Goal: Information Seeking & Learning: Learn about a topic

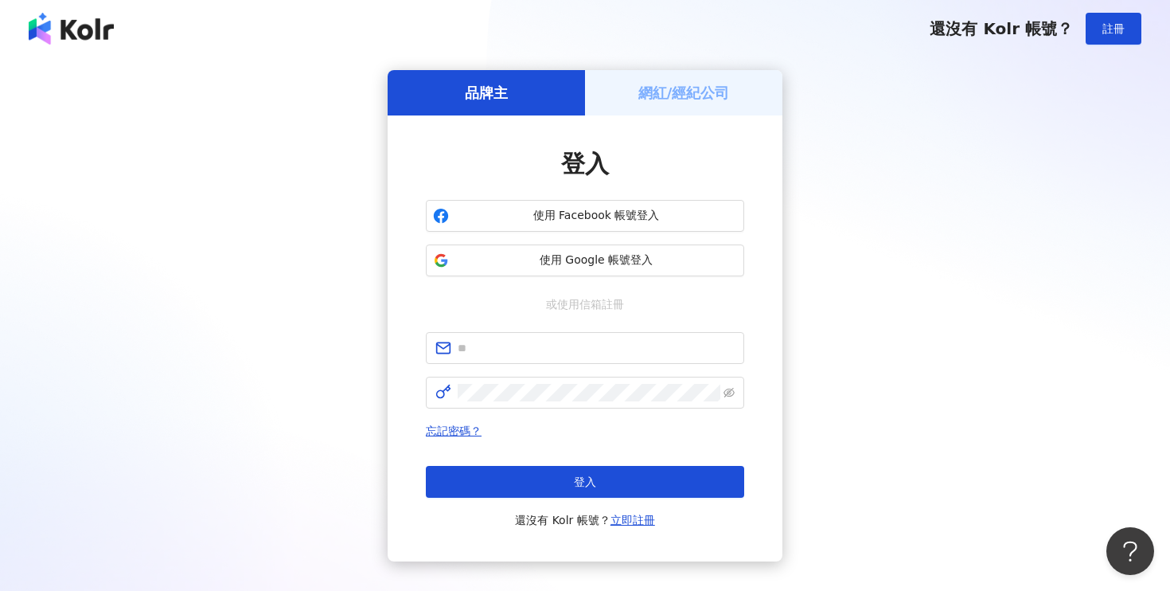
click at [639, 92] on h5 "網紅/經紀公司" at bounding box center [684, 93] width 92 height 20
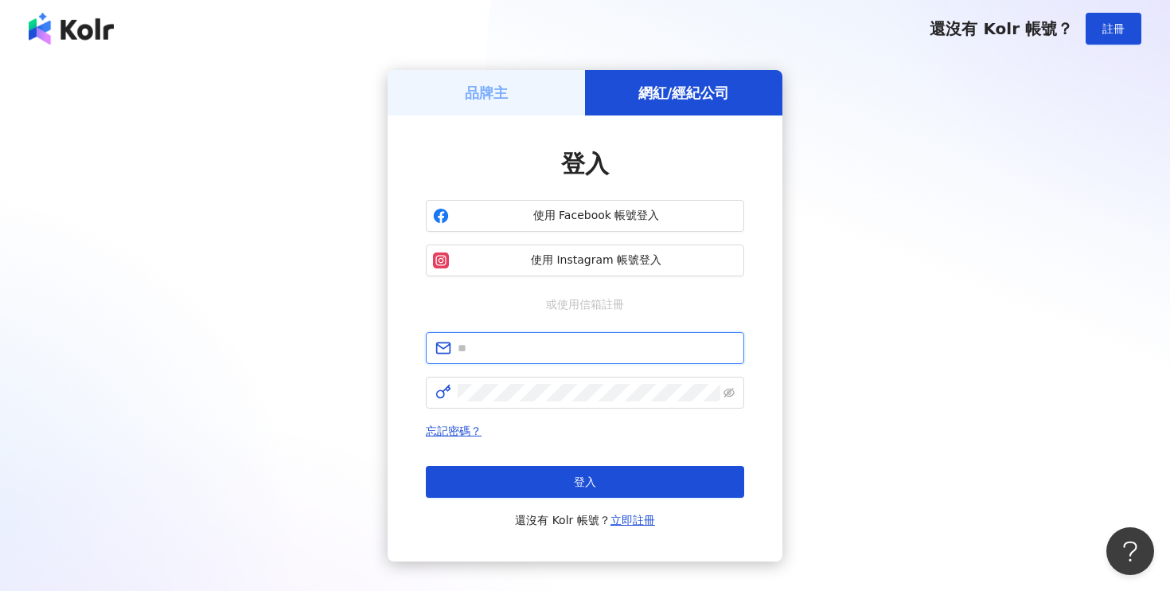
click at [525, 345] on input "text" at bounding box center [596, 348] width 277 height 18
type input "**********"
click at [538, 404] on span at bounding box center [585, 392] width 318 height 32
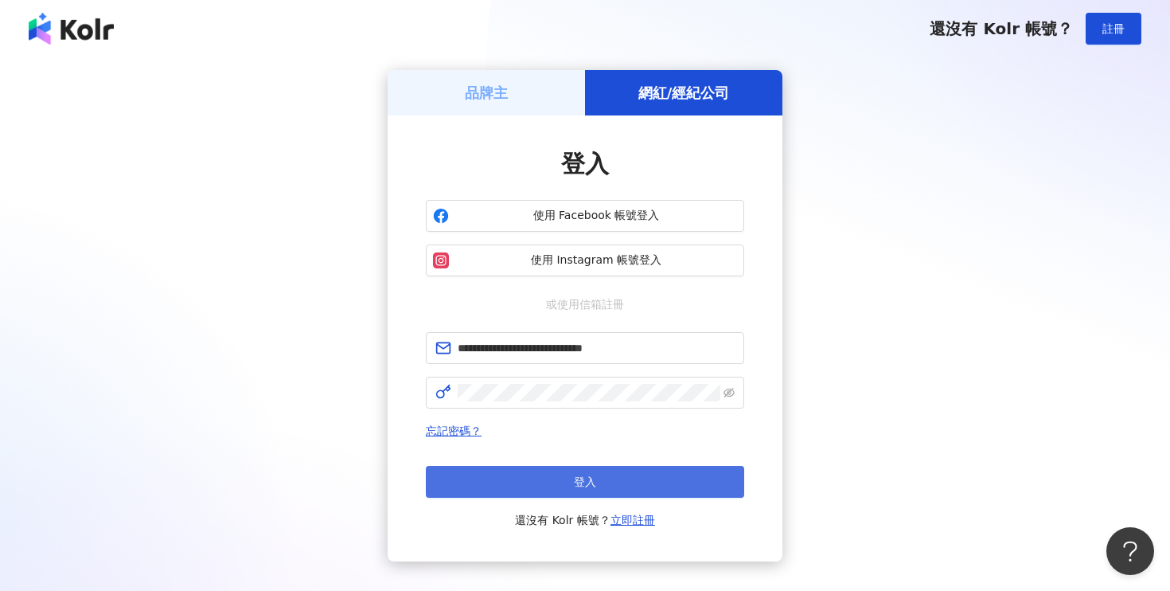
click at [529, 492] on button "登入" at bounding box center [585, 482] width 318 height 32
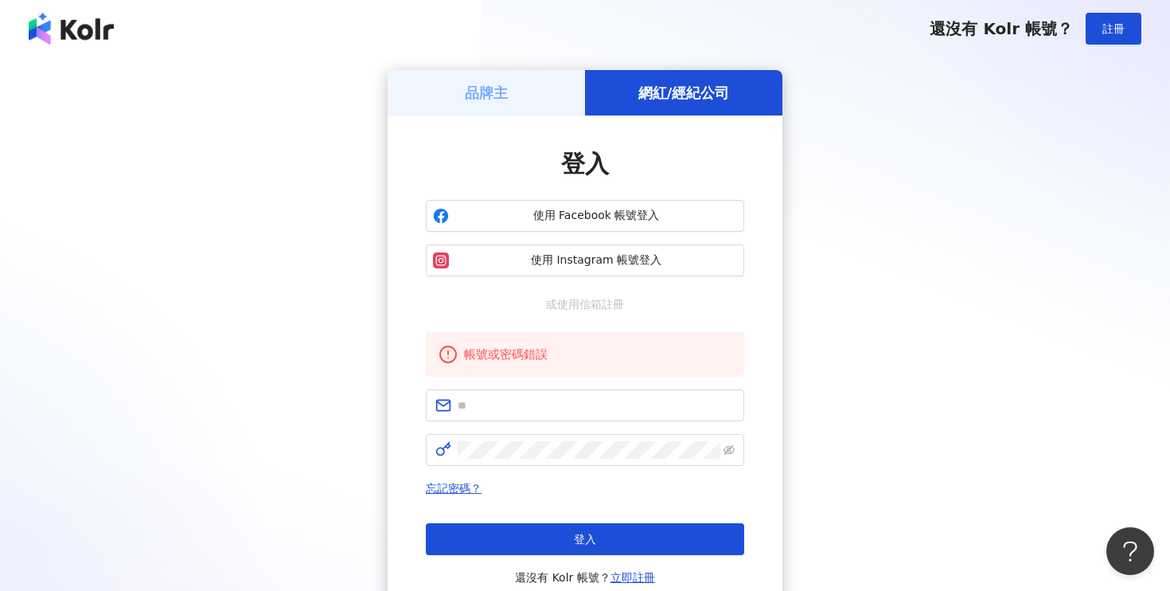
click at [664, 105] on div "網紅/經紀公司" at bounding box center [683, 92] width 197 height 45
click at [540, 89] on div "品牌主" at bounding box center [486, 92] width 197 height 45
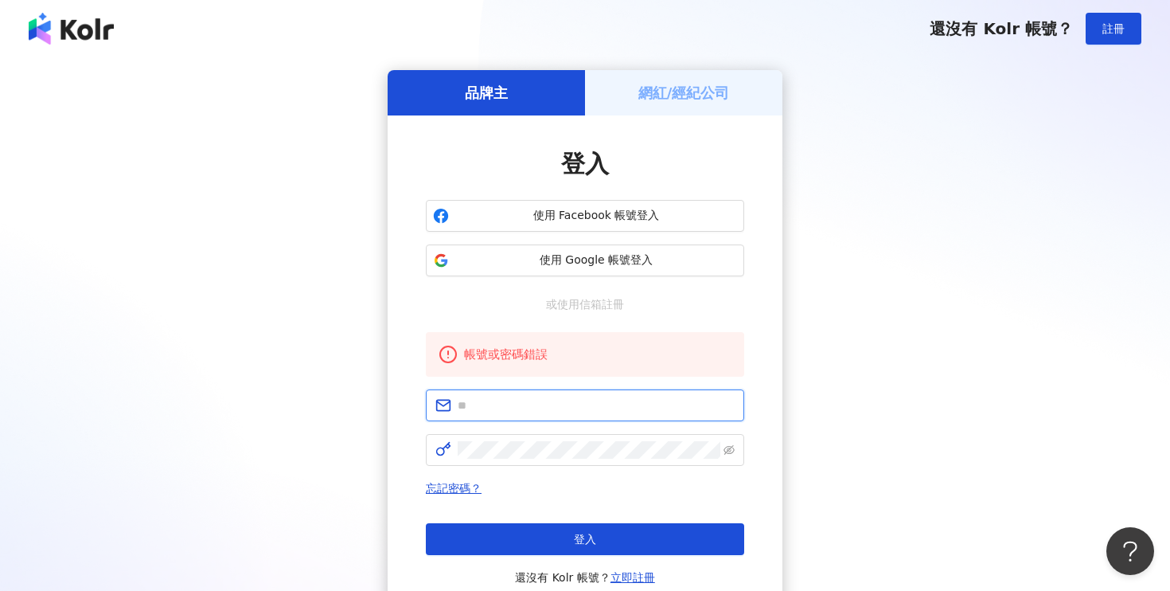
click at [516, 408] on input "text" at bounding box center [596, 405] width 277 height 18
type input "**********"
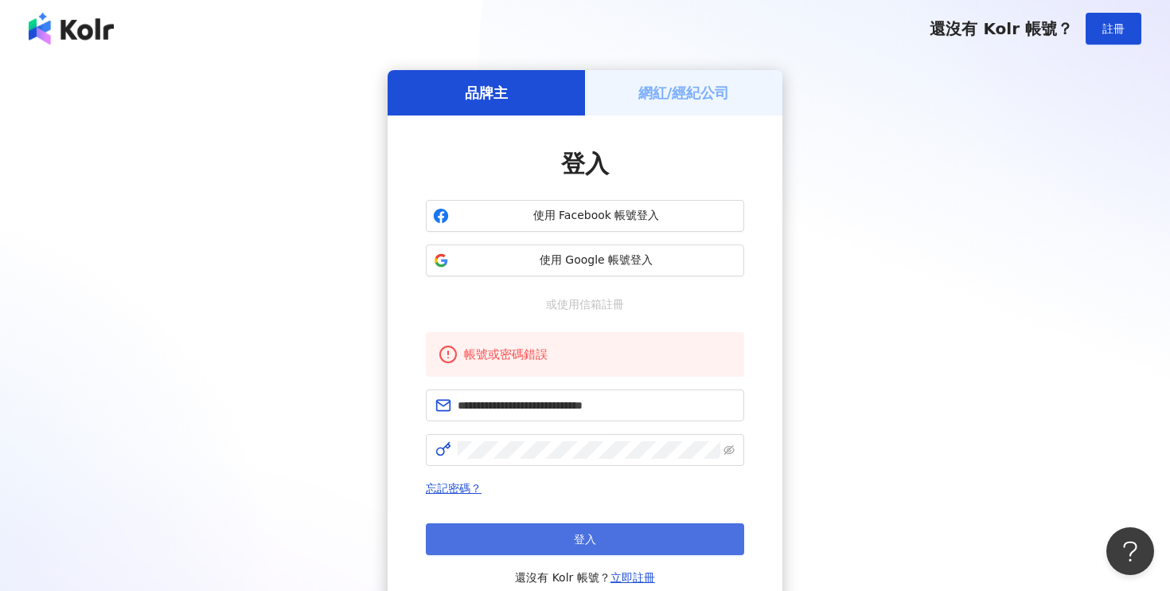
click at [606, 546] on button "登入" at bounding box center [585, 539] width 318 height 32
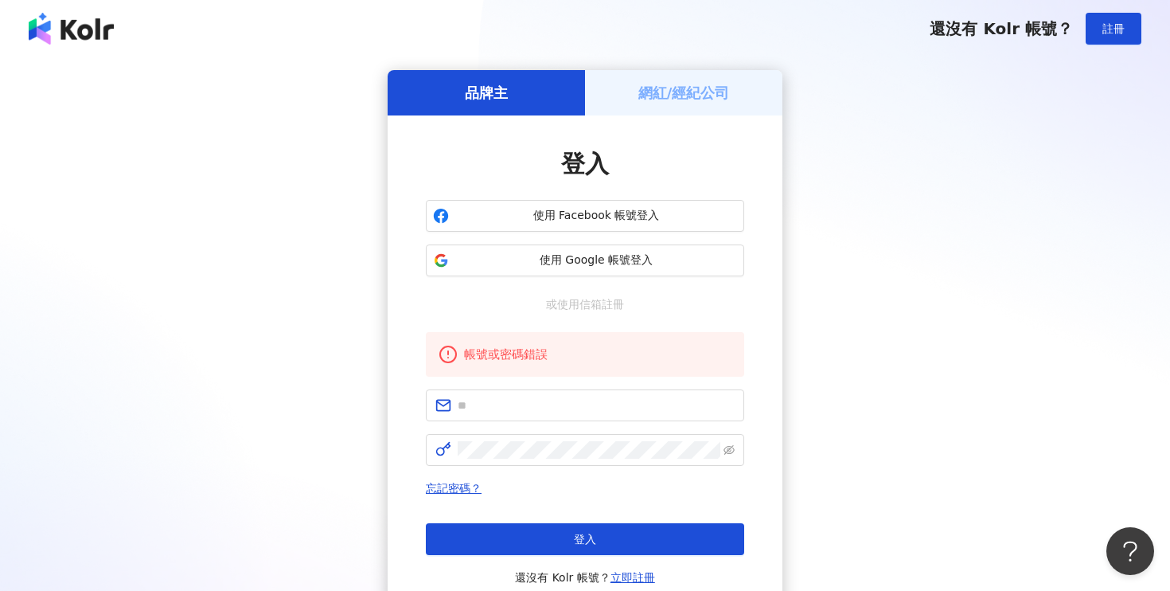
click at [528, 421] on form at bounding box center [585, 427] width 318 height 76
click at [520, 404] on input "text" at bounding box center [596, 405] width 277 height 18
type input "**********"
click button "登入" at bounding box center [585, 539] width 318 height 32
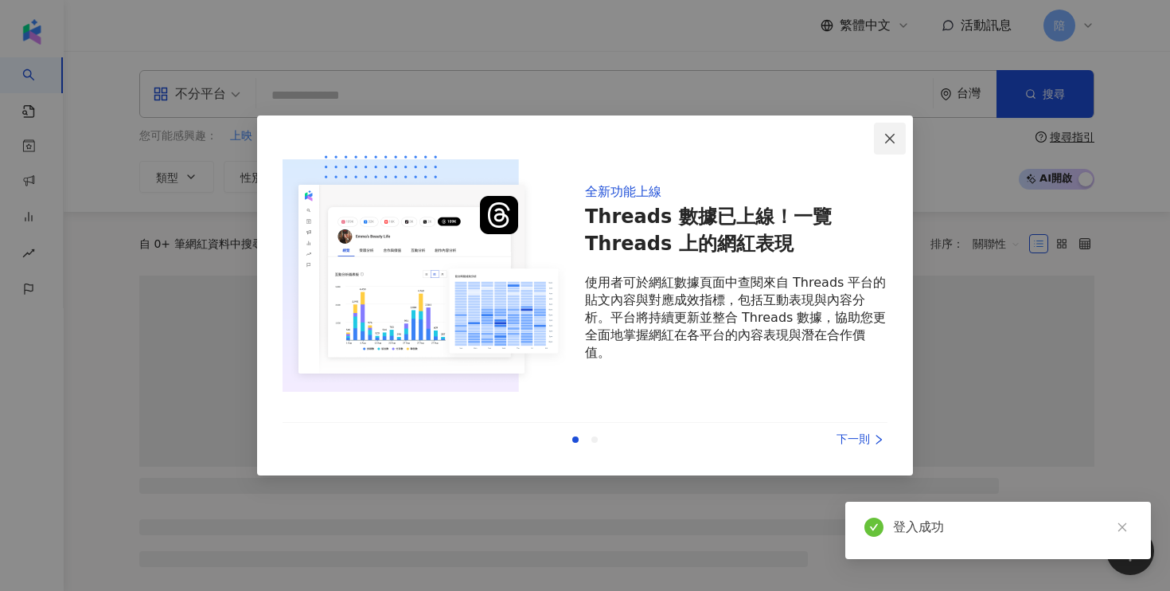
click at [886, 140] on icon "close" at bounding box center [889, 138] width 13 height 13
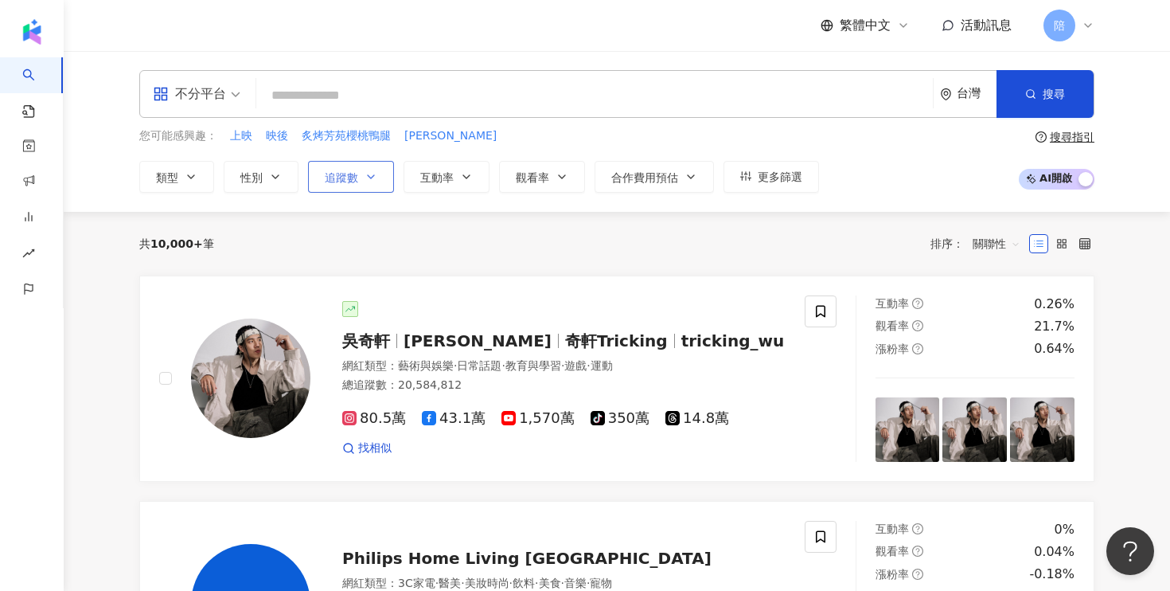
click at [348, 178] on span "追蹤數" at bounding box center [341, 177] width 33 height 13
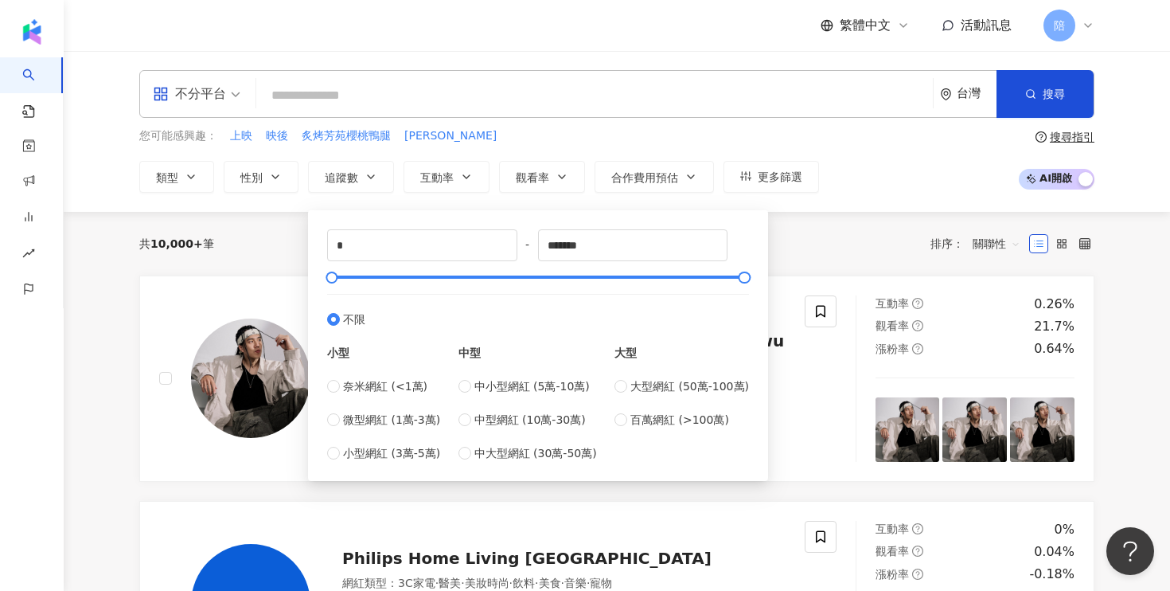
click at [529, 143] on div "您可能感興趣： 上映 映後 炙烤芳苑櫻桃鴨腿 露悠" at bounding box center [479, 136] width 680 height 18
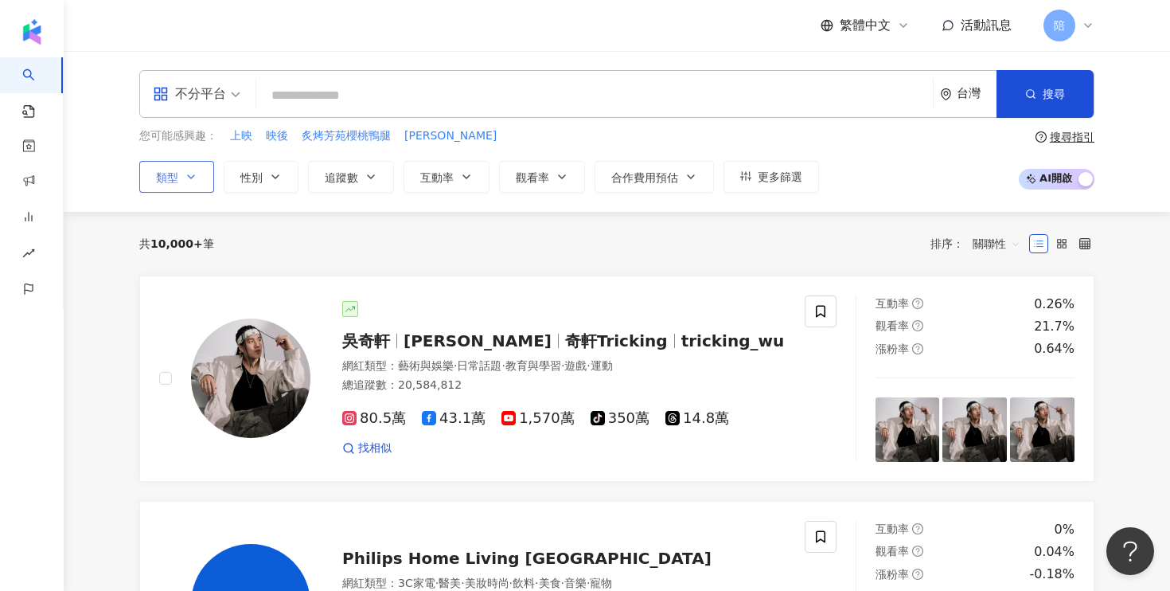
click at [174, 177] on span "類型" at bounding box center [167, 177] width 22 height 13
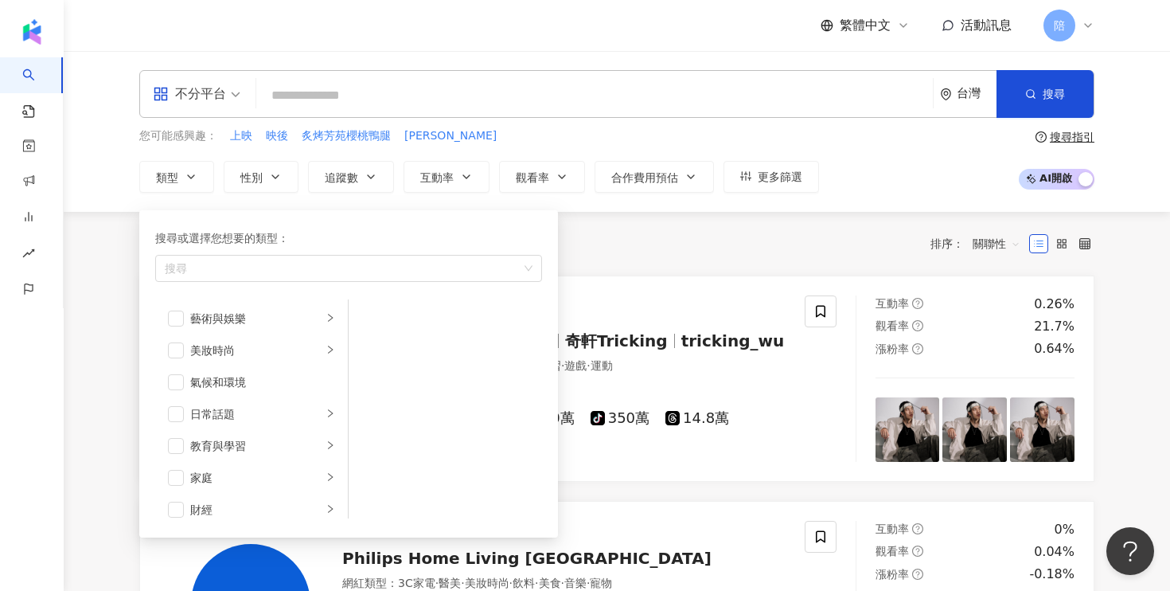
click at [829, 235] on div "共 10,000+ 筆 排序： 關聯性" at bounding box center [616, 243] width 955 height 25
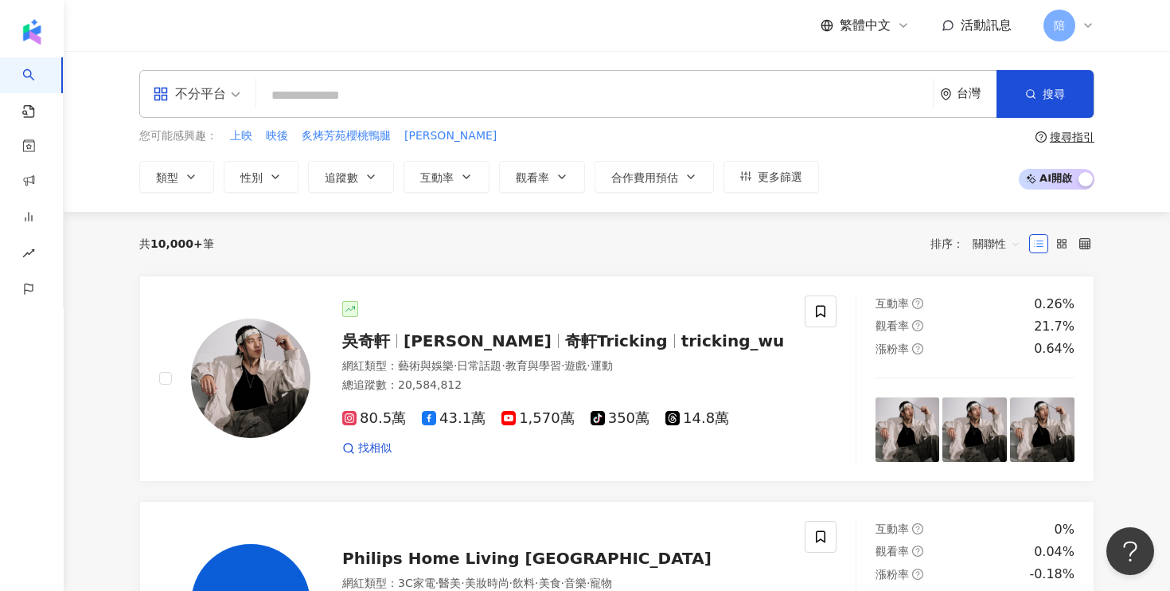
click at [208, 86] on div "不分平台" at bounding box center [189, 93] width 73 height 25
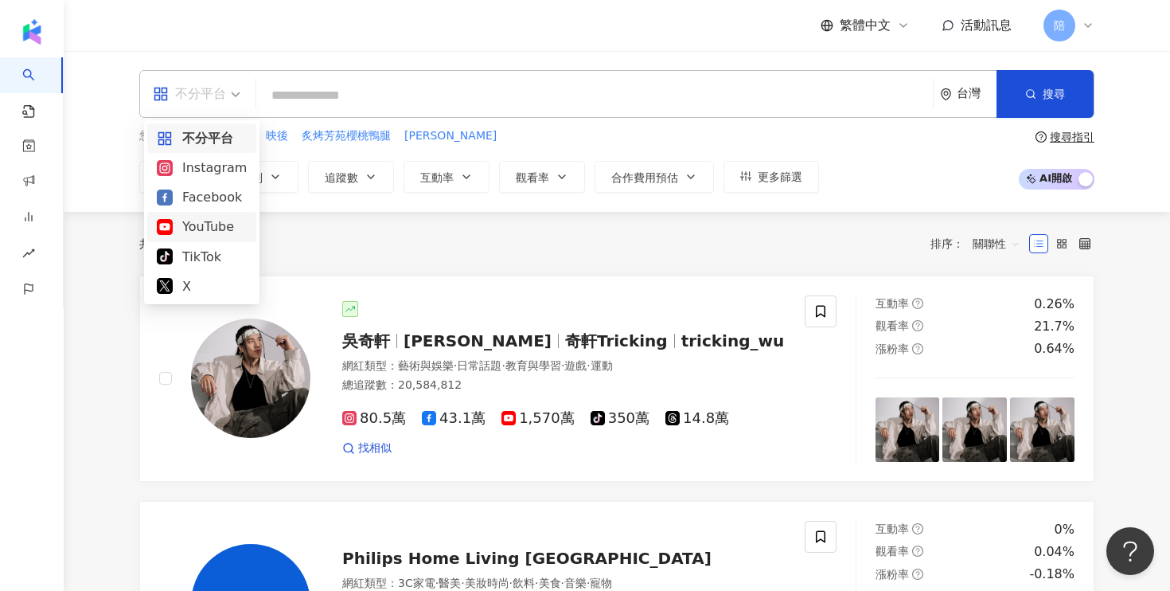
click at [199, 225] on div "YouTube" at bounding box center [202, 226] width 90 height 20
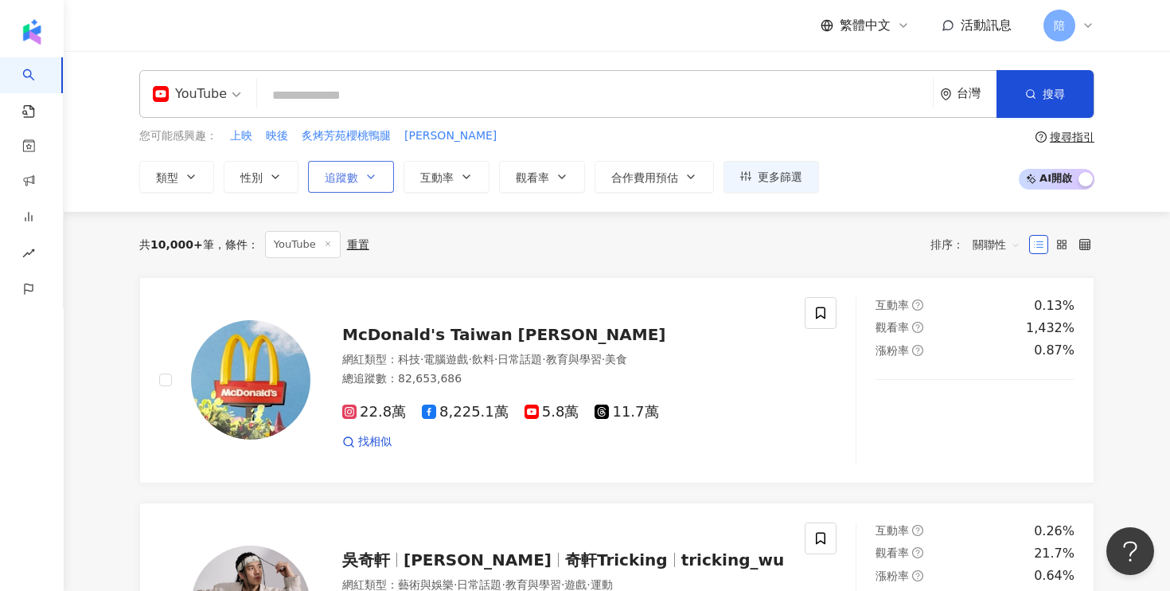
click at [374, 177] on icon "button" at bounding box center [371, 176] width 13 height 13
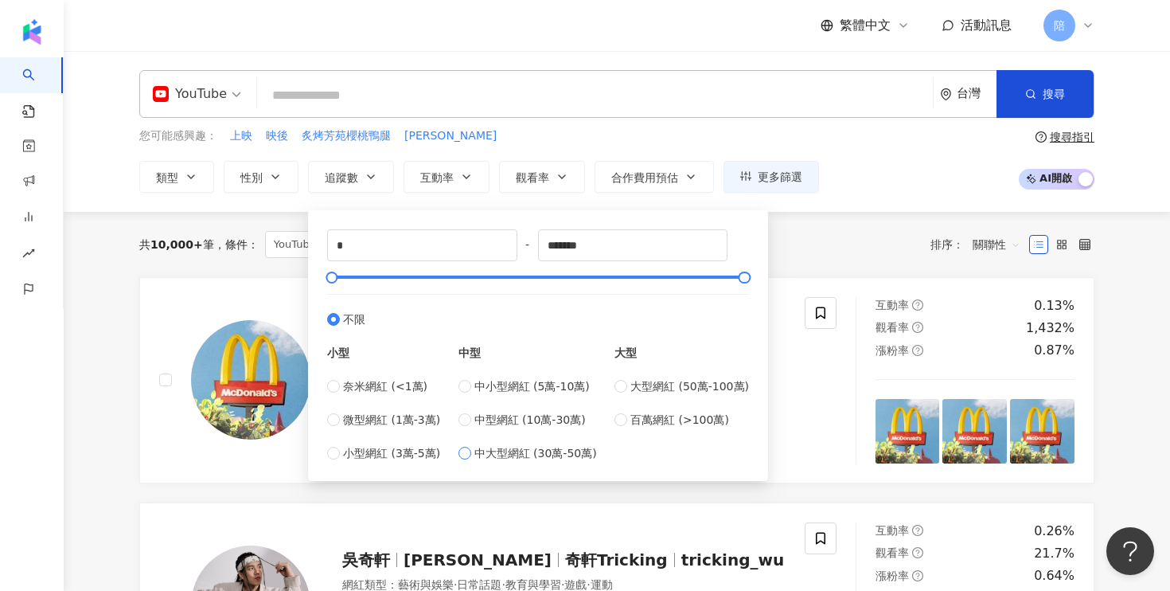
type input "******"
click at [834, 252] on div "共 10,000+ 筆 條件 ： YouTube 重置 排序： 關聯性" at bounding box center [616, 244] width 955 height 27
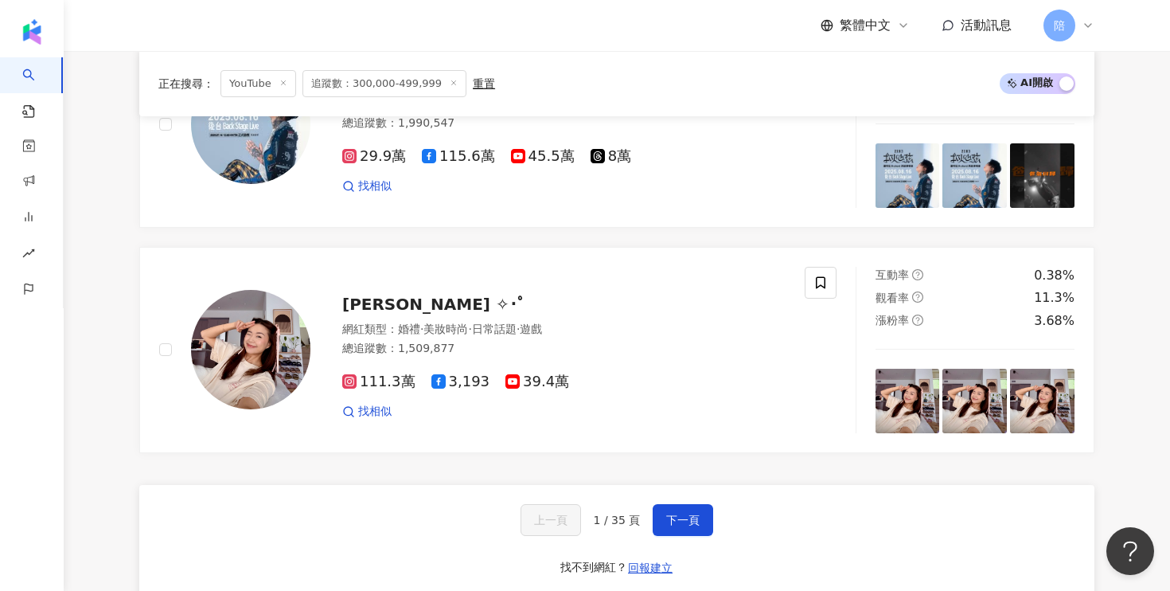
scroll to position [3231, 0]
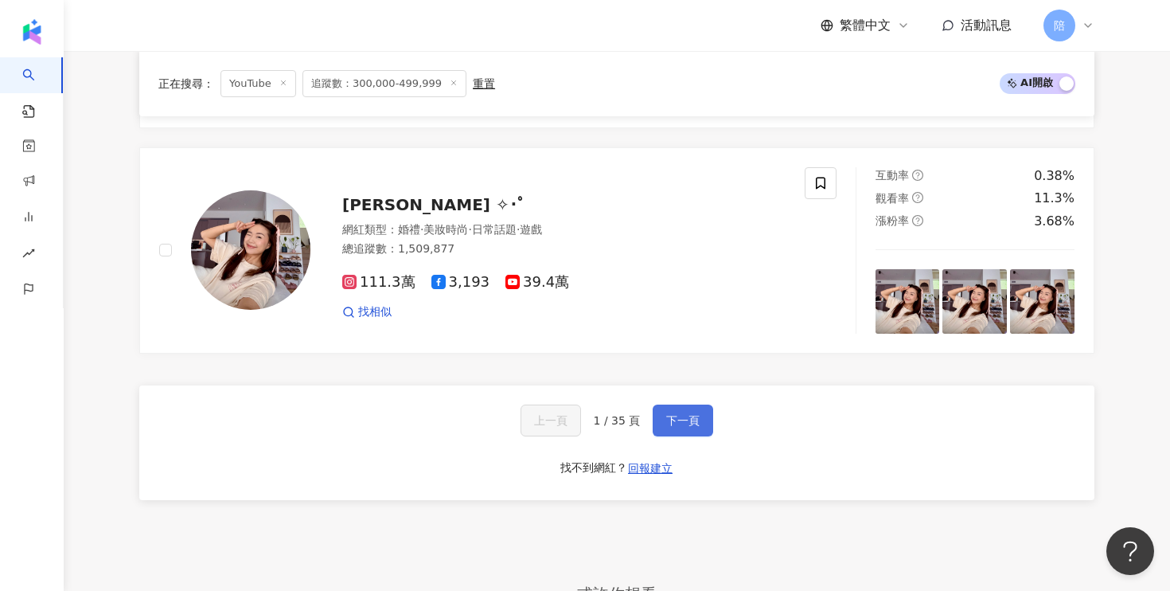
click at [689, 404] on button "下一頁" at bounding box center [683, 420] width 60 height 32
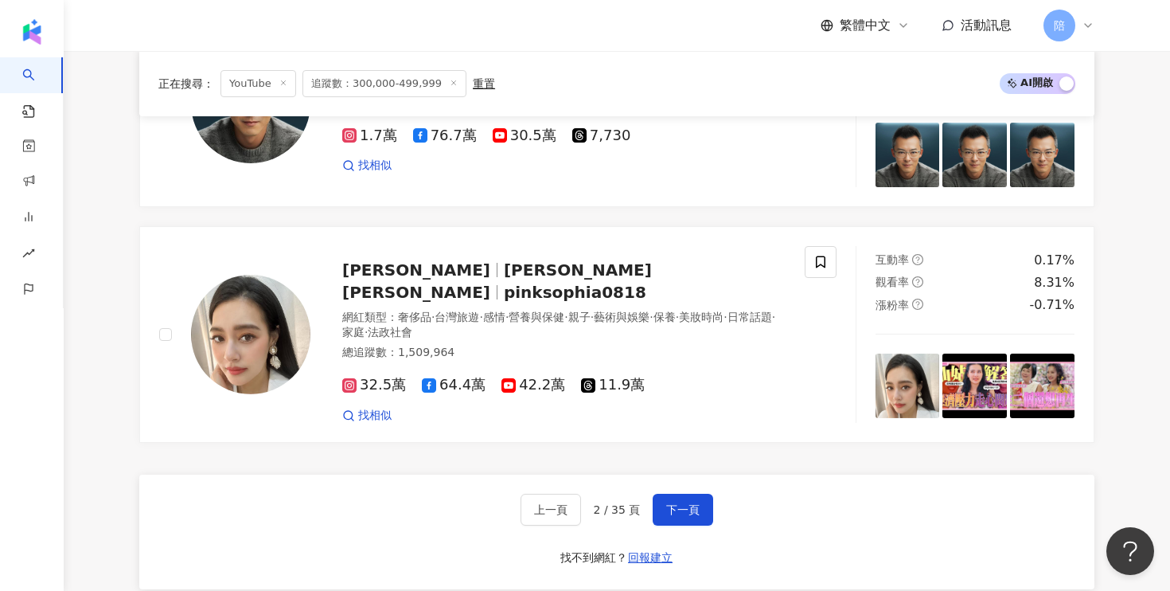
scroll to position [3228, 0]
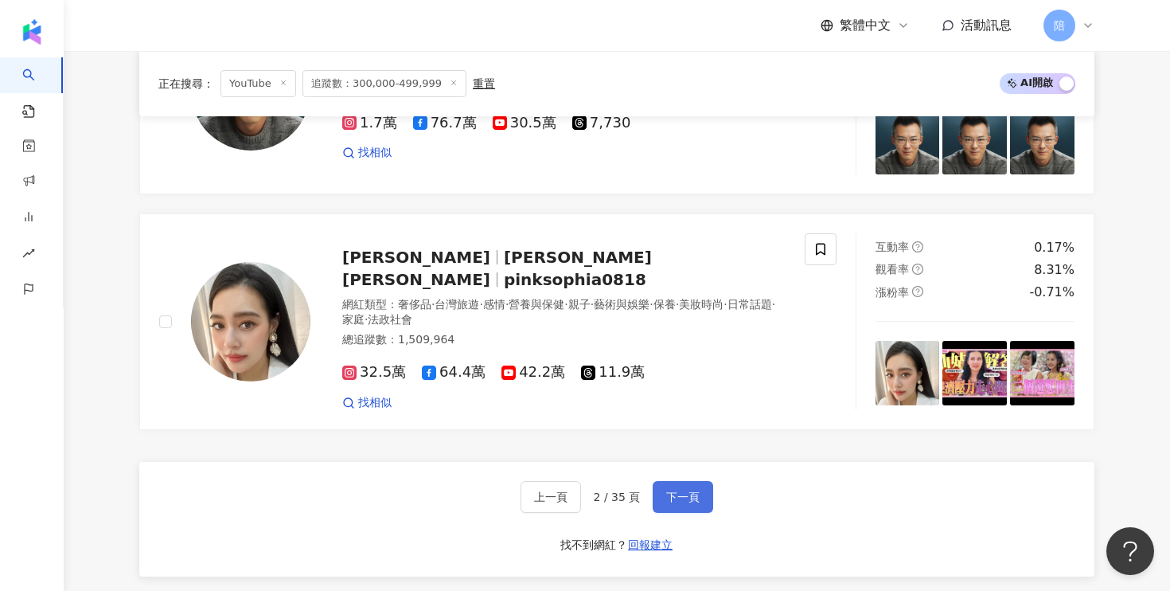
click at [676, 490] on span "下一頁" at bounding box center [682, 496] width 33 height 13
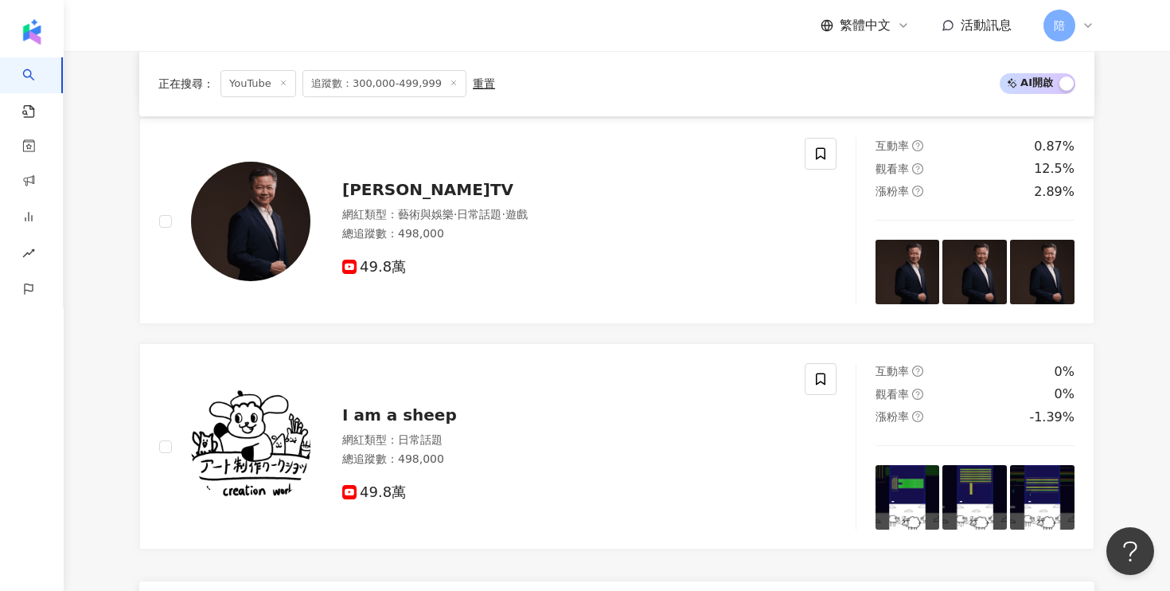
scroll to position [3234, 0]
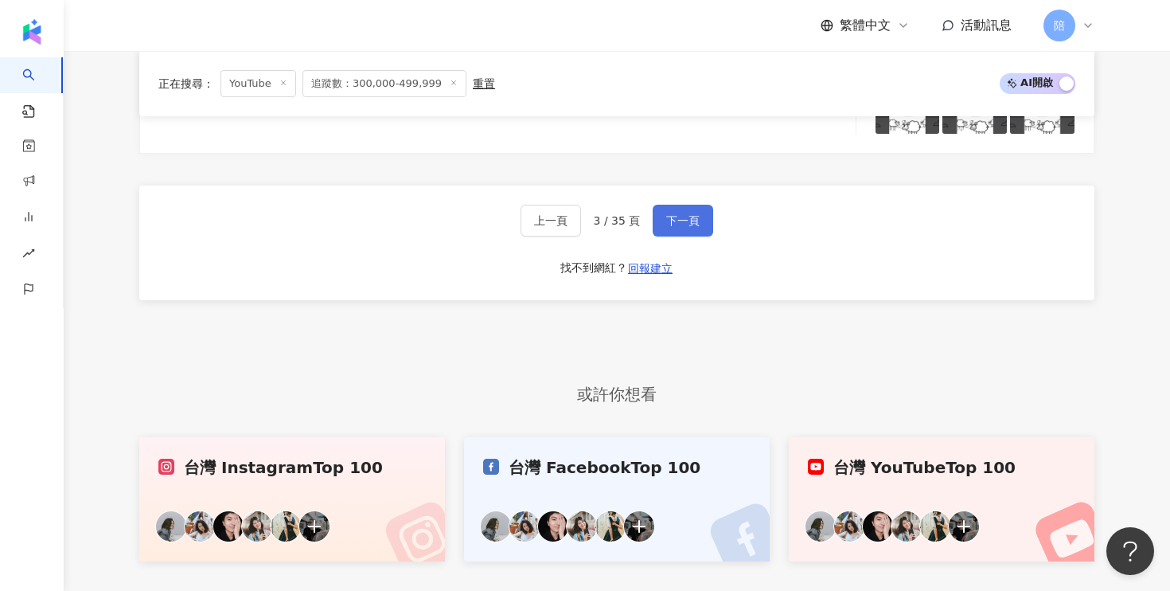
click at [695, 214] on span "下一頁" at bounding box center [682, 220] width 33 height 13
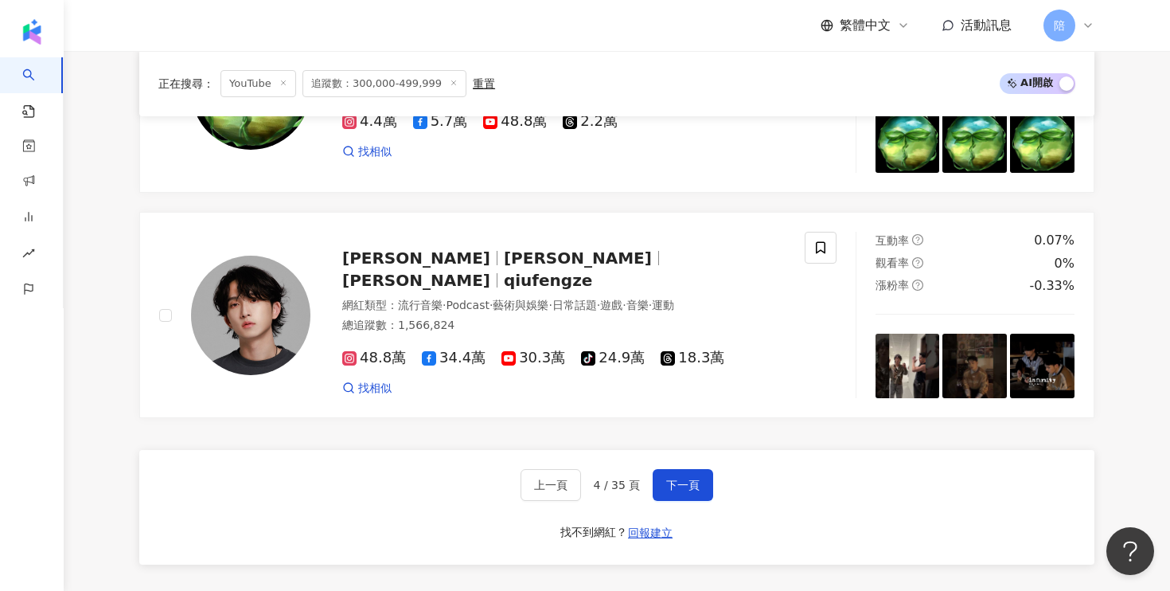
scroll to position [2913, 0]
click at [708, 481] on button "下一頁" at bounding box center [683, 484] width 60 height 32
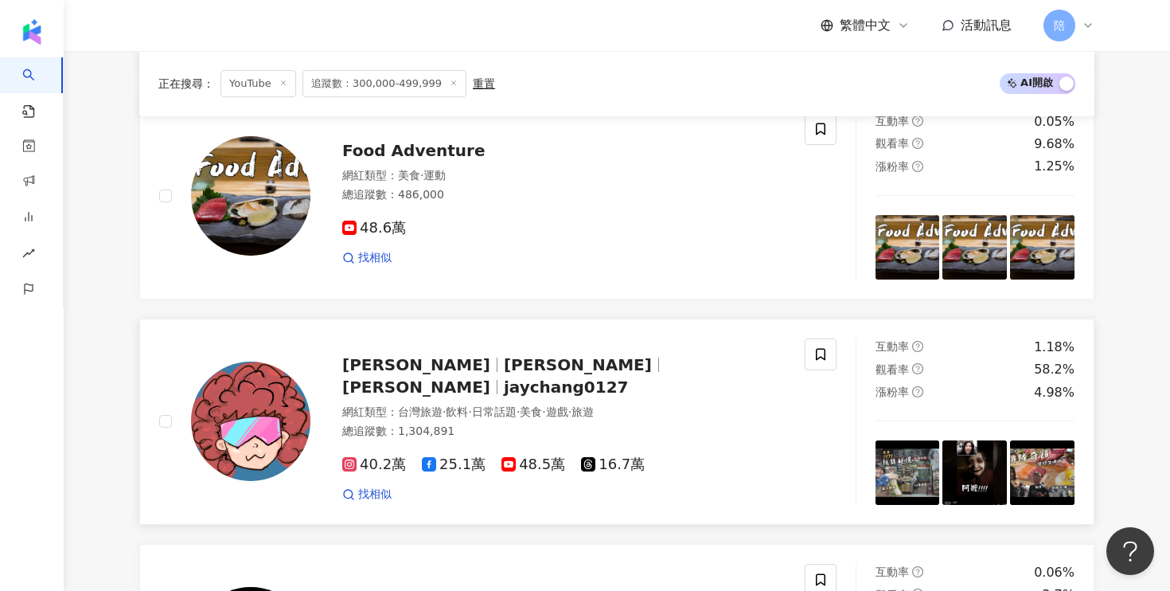
scroll to position [784, 0]
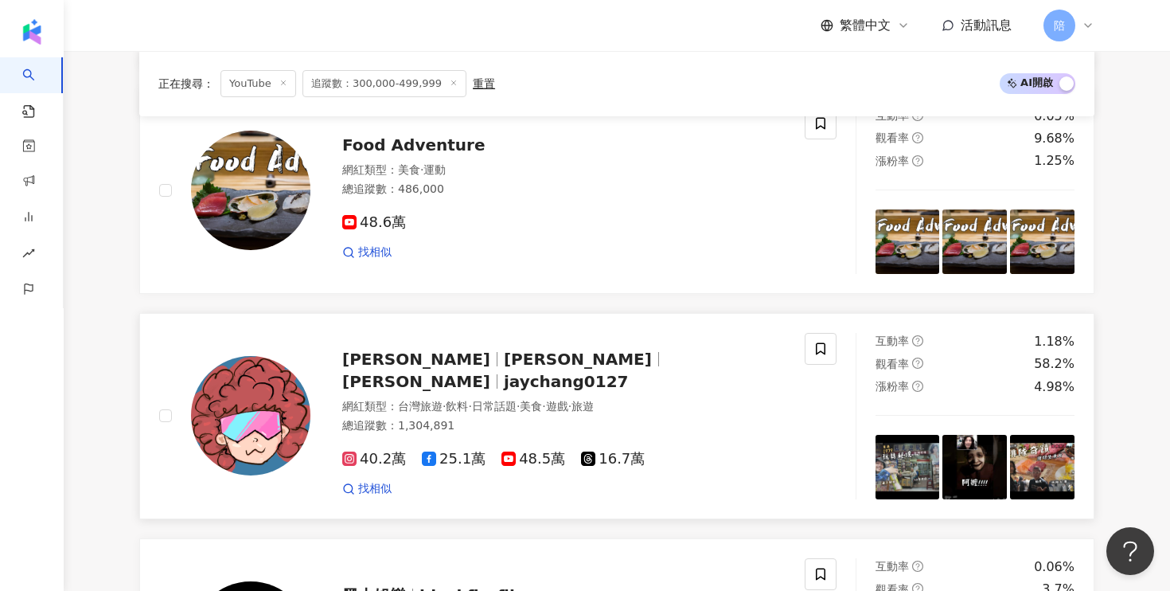
click at [503, 454] on rect at bounding box center [509, 458] width 12 height 9
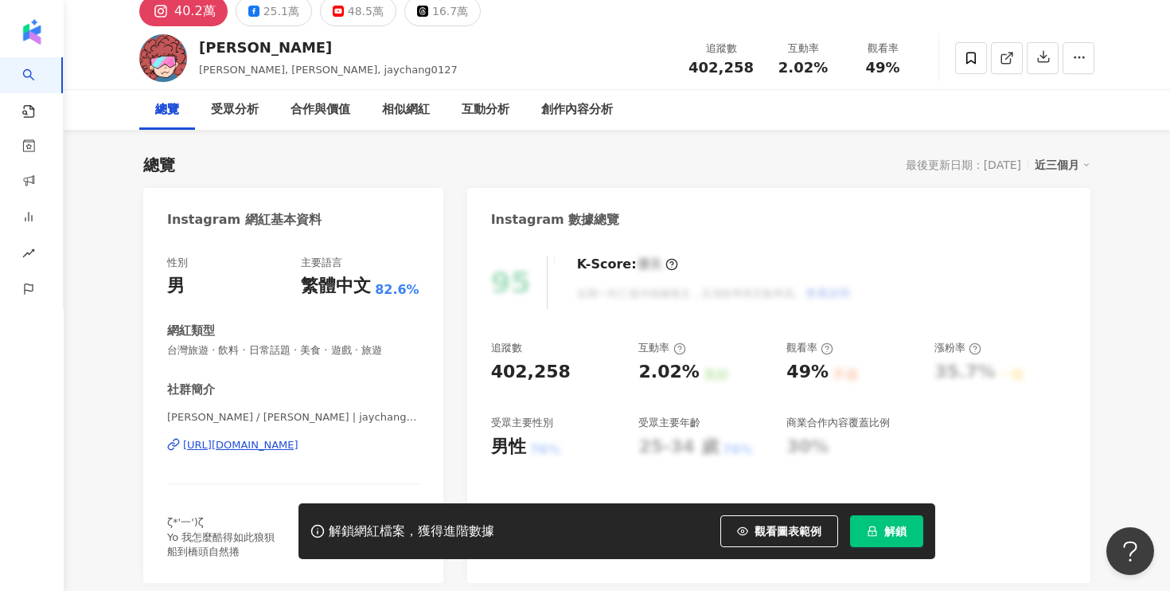
scroll to position [35, 0]
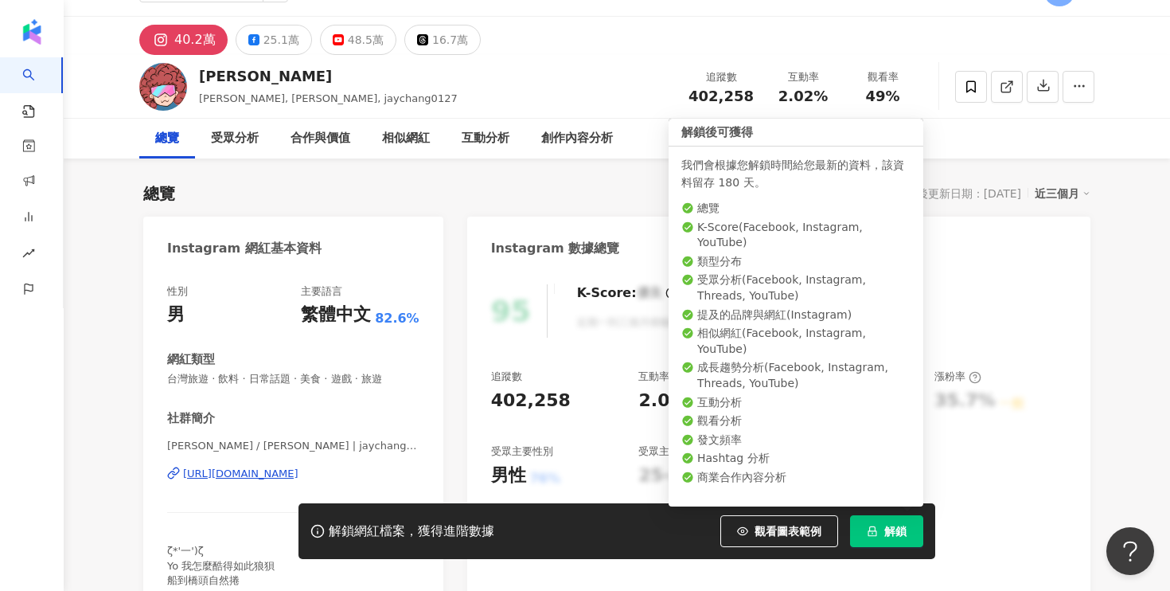
click at [886, 535] on span "解鎖" at bounding box center [895, 531] width 22 height 13
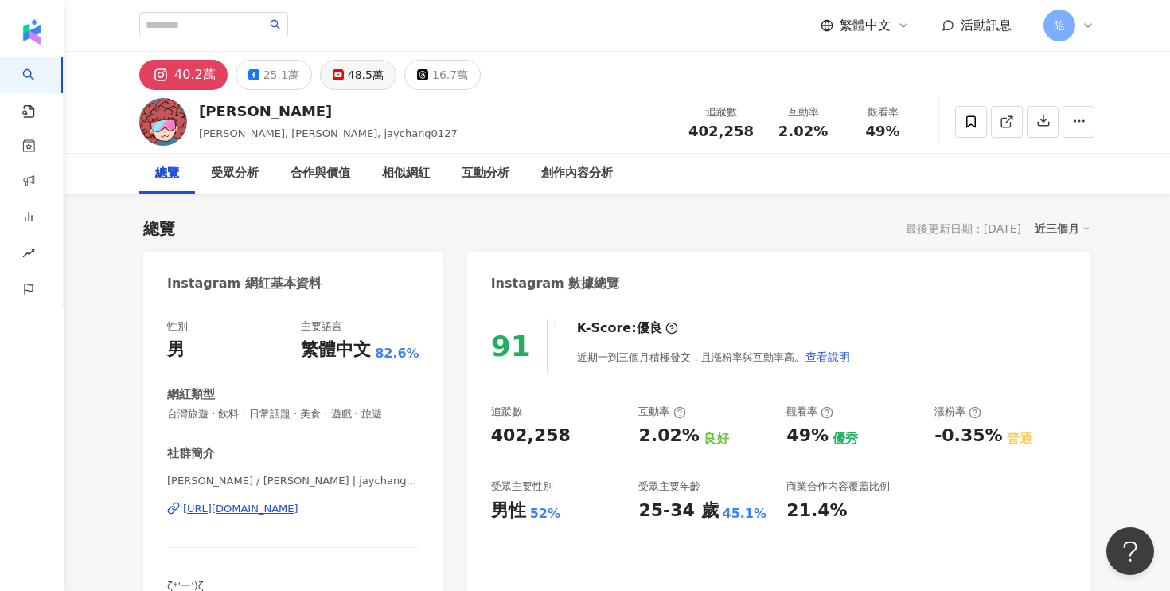
click at [355, 68] on div "48.5萬" at bounding box center [366, 75] width 36 height 22
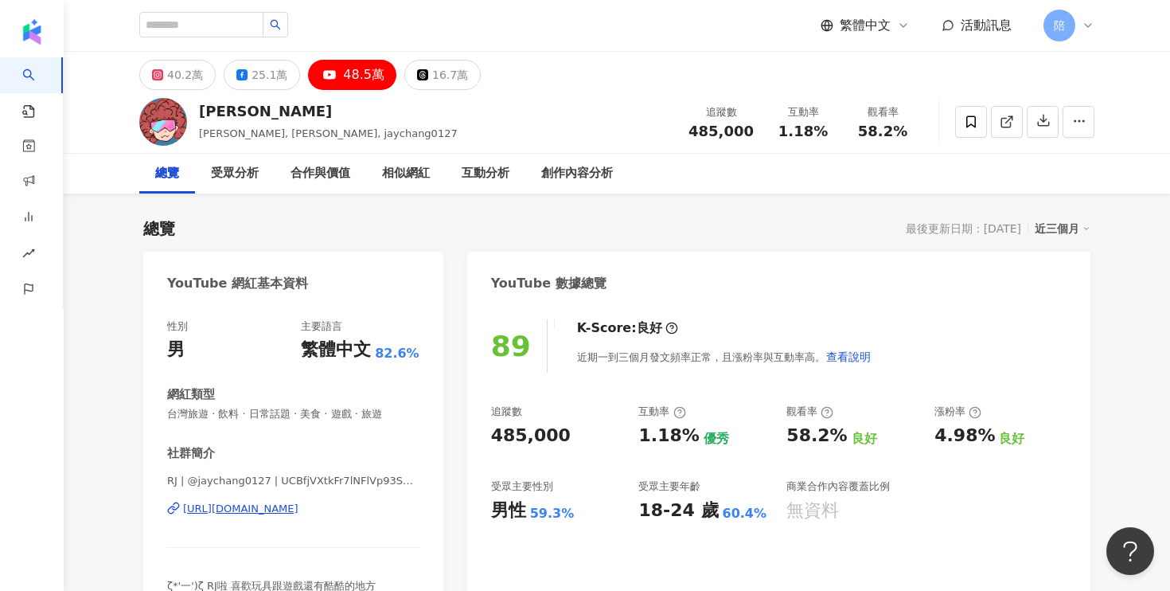
click at [267, 509] on div "[URL][DOMAIN_NAME]" at bounding box center [240, 508] width 115 height 14
